Goal: Communication & Community: Answer question/provide support

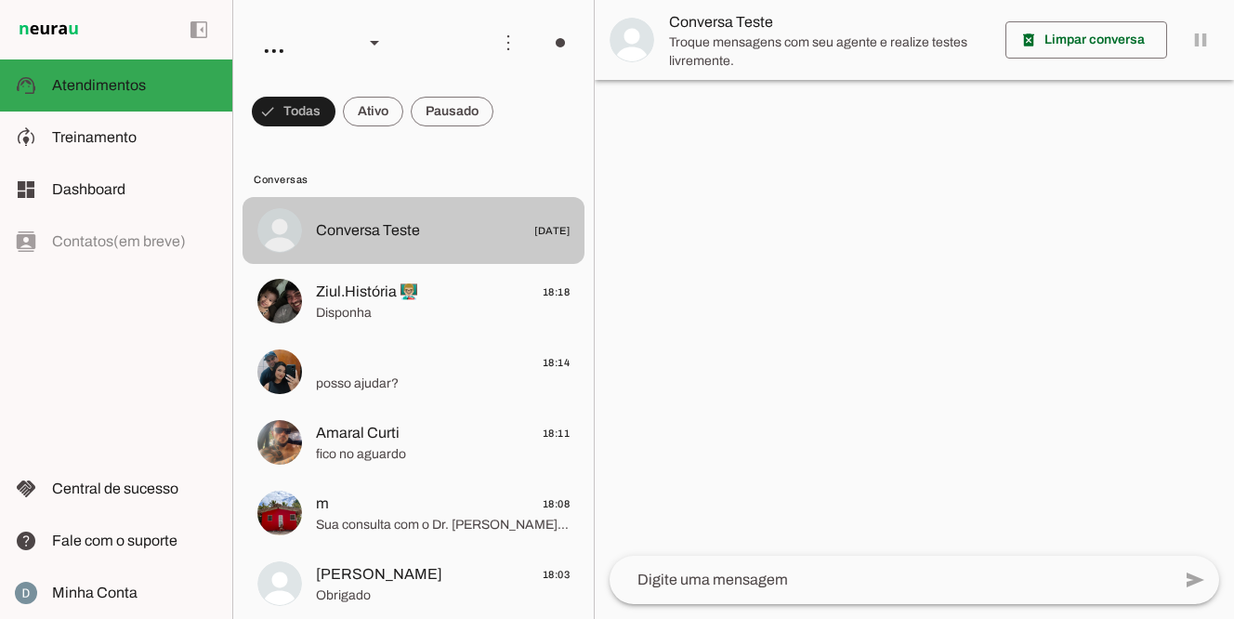
click at [405, 226] on span "Conversa Teste" at bounding box center [368, 230] width 104 height 22
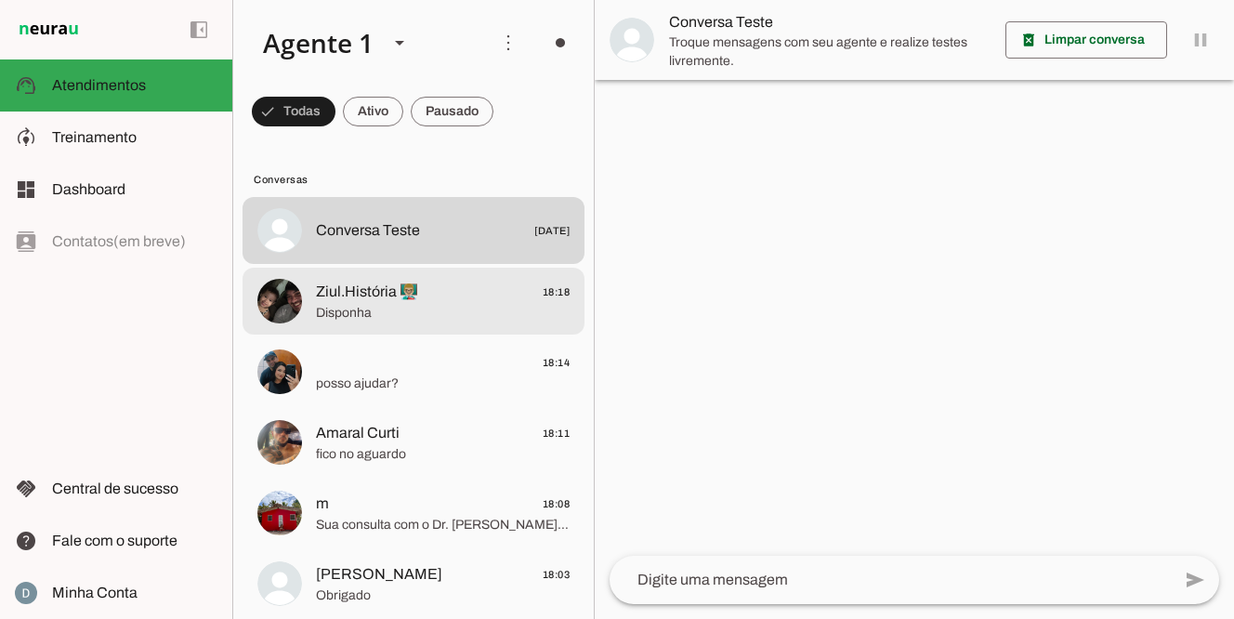
click at [357, 281] on span "Ziul.História 👨🏼‍🏫" at bounding box center [367, 292] width 102 height 22
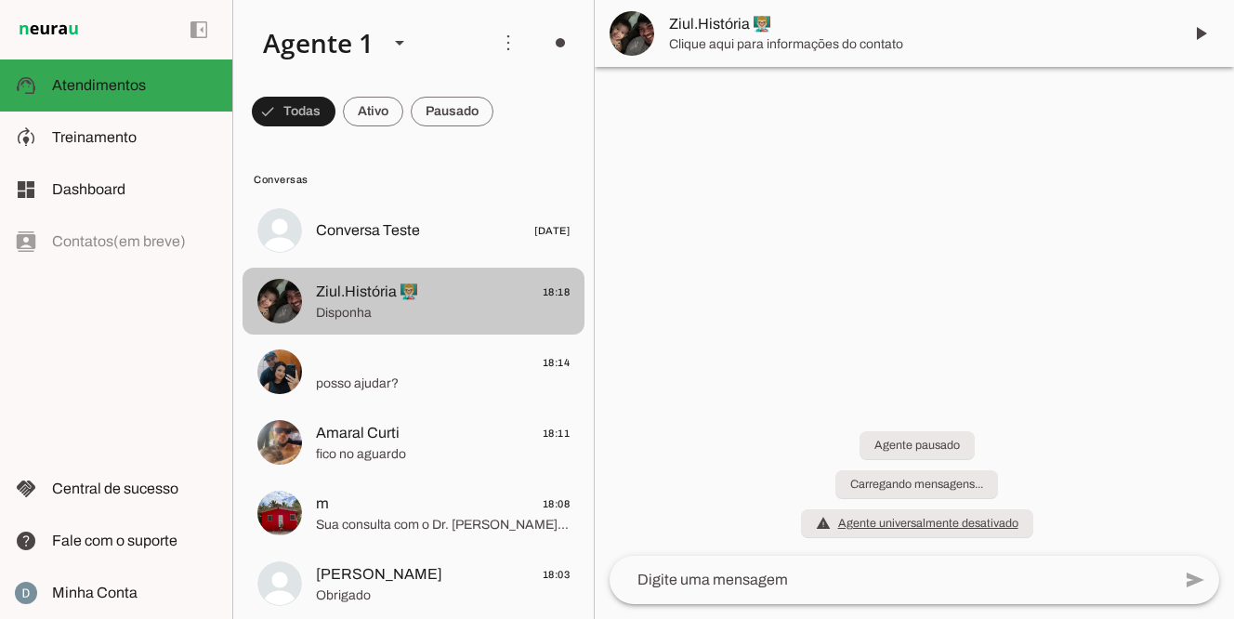
scroll to position [1590, 0]
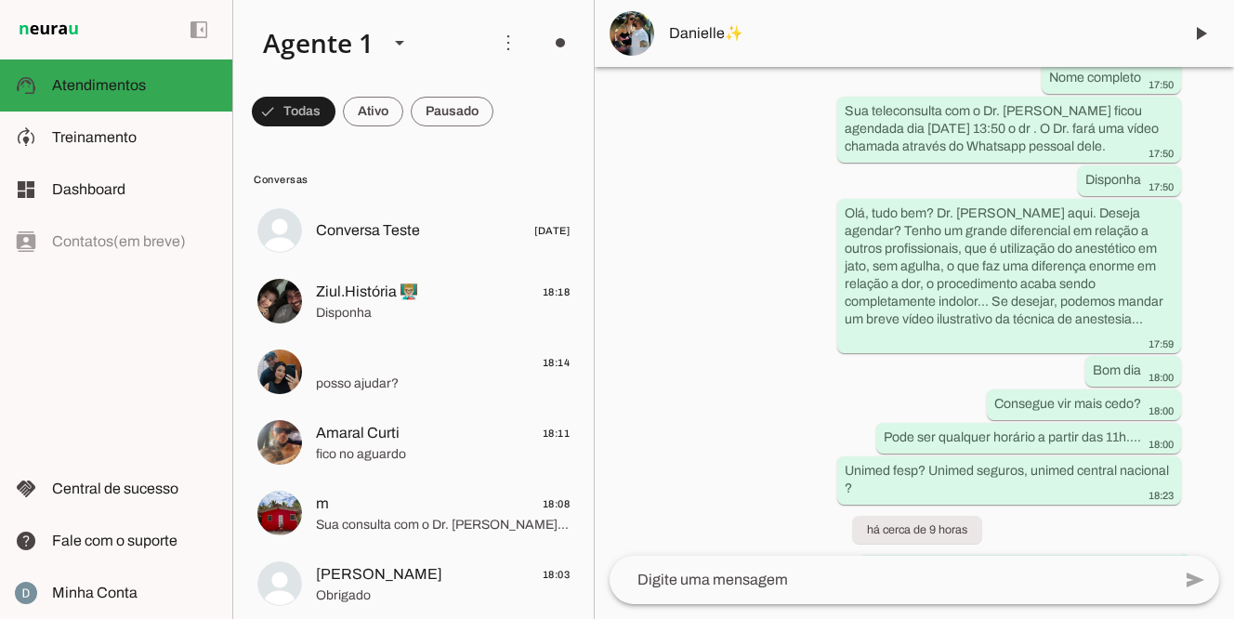
scroll to position [3002, 0]
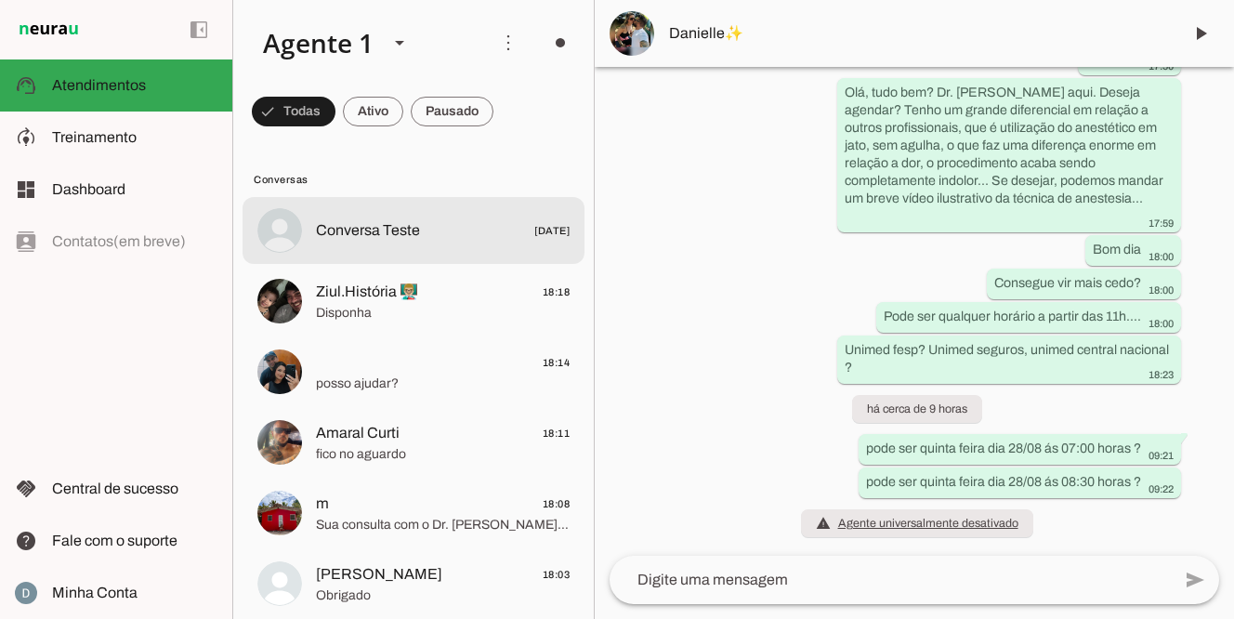
click at [399, 221] on span "Conversa Teste" at bounding box center [368, 230] width 104 height 22
